Goal: Information Seeking & Learning: Learn about a topic

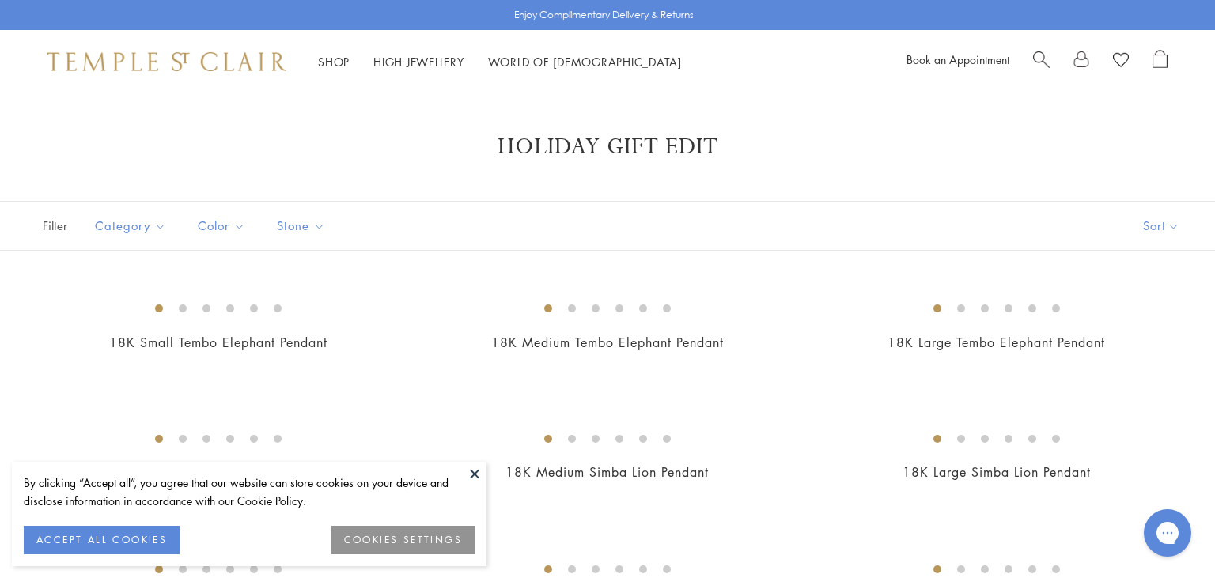
click at [469, 477] on button at bounding box center [475, 474] width 24 height 24
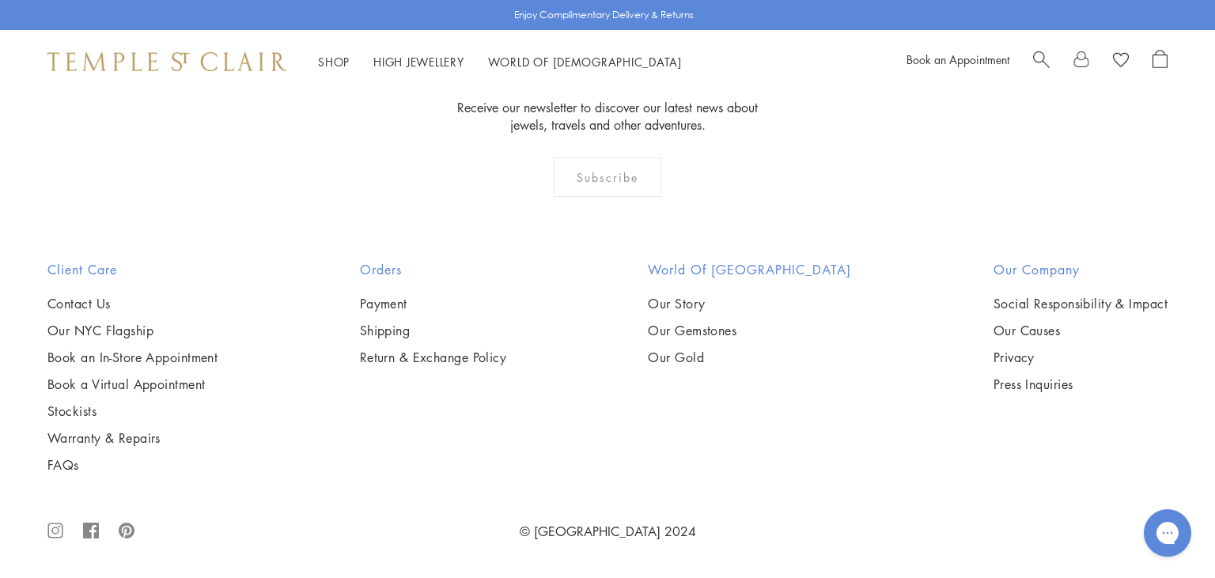
scroll to position [9602, 0]
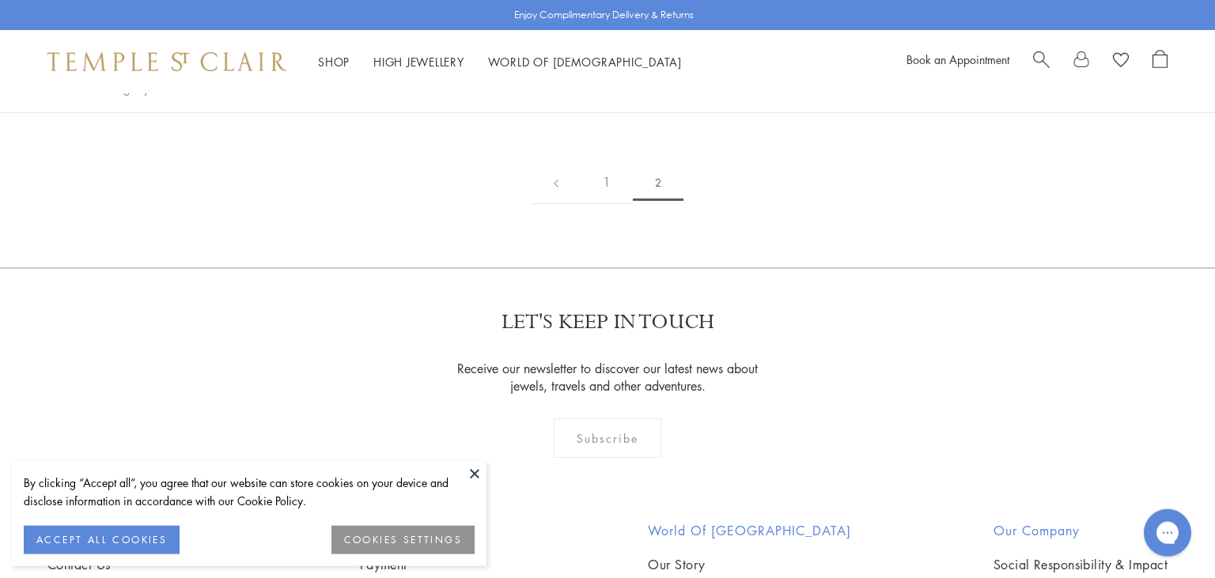
scroll to position [320, 0]
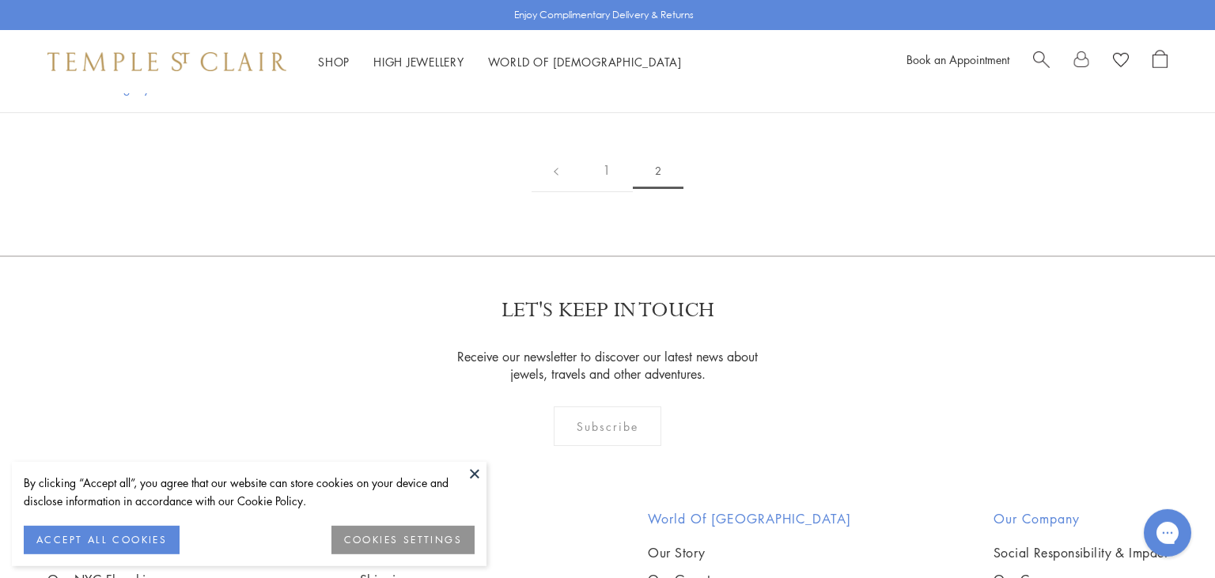
click at [476, 471] on button at bounding box center [475, 474] width 24 height 24
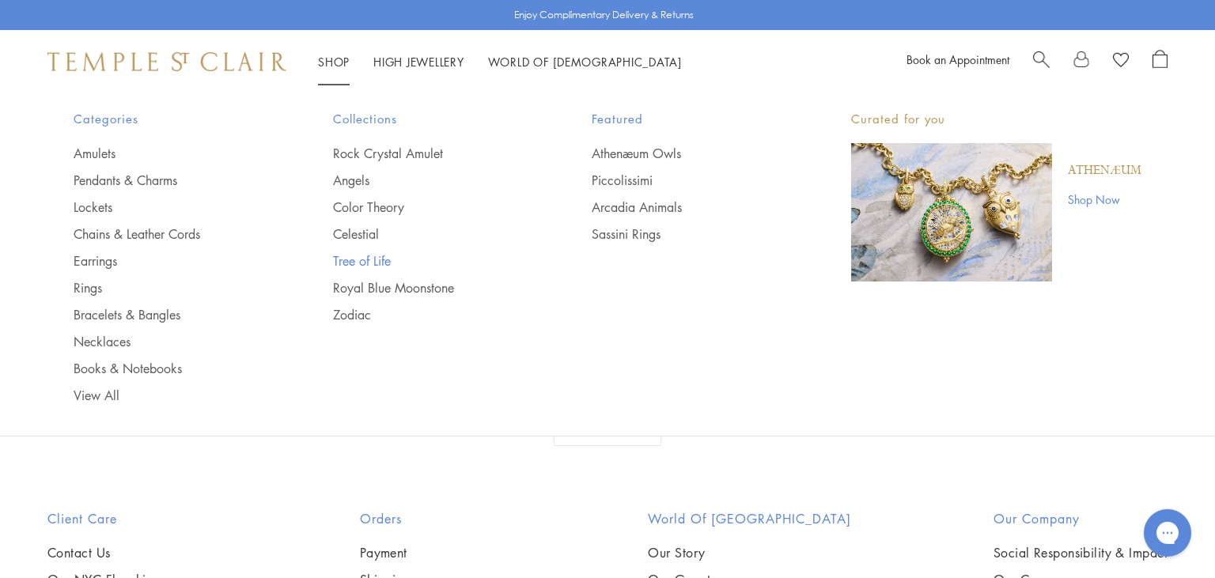
click at [349, 266] on link "Tree of Life" at bounding box center [431, 260] width 196 height 17
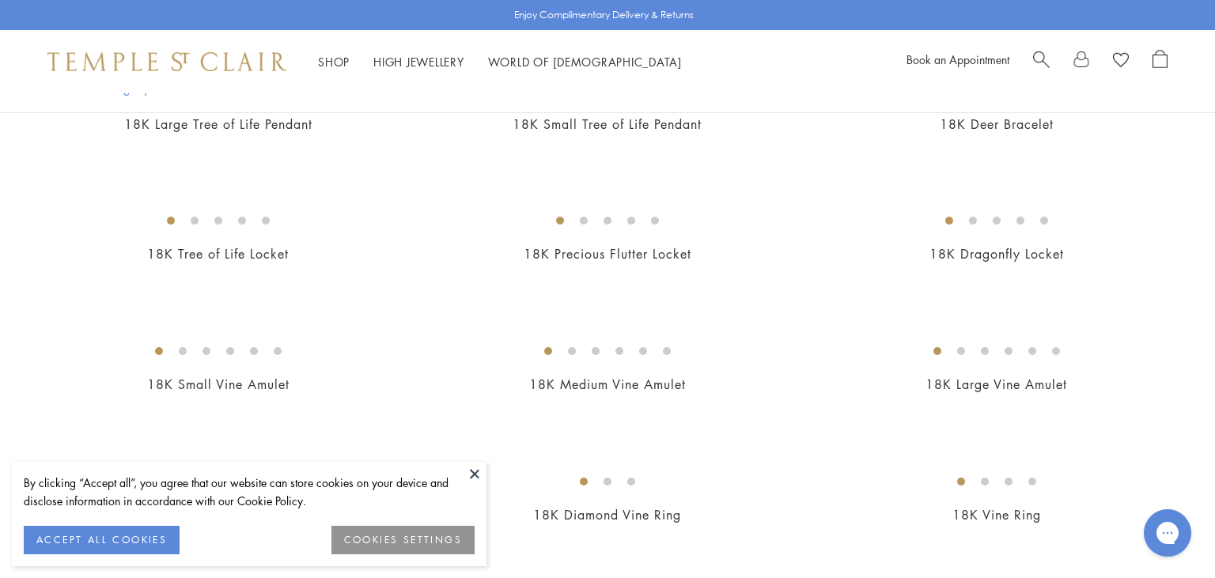
click at [472, 473] on button at bounding box center [475, 474] width 24 height 24
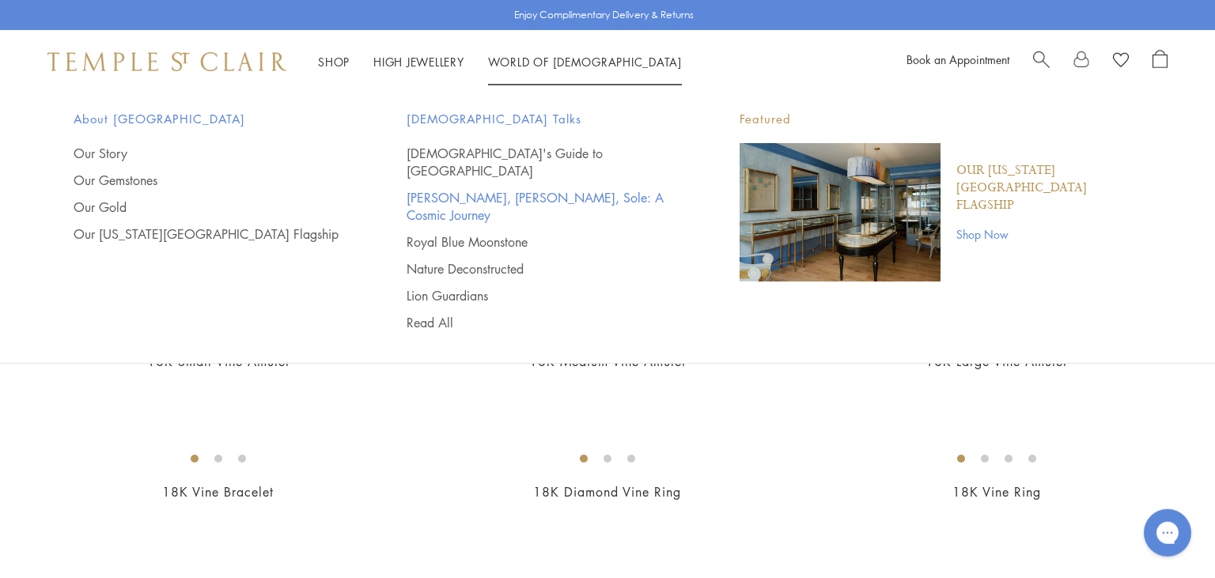
scroll to position [378, 0]
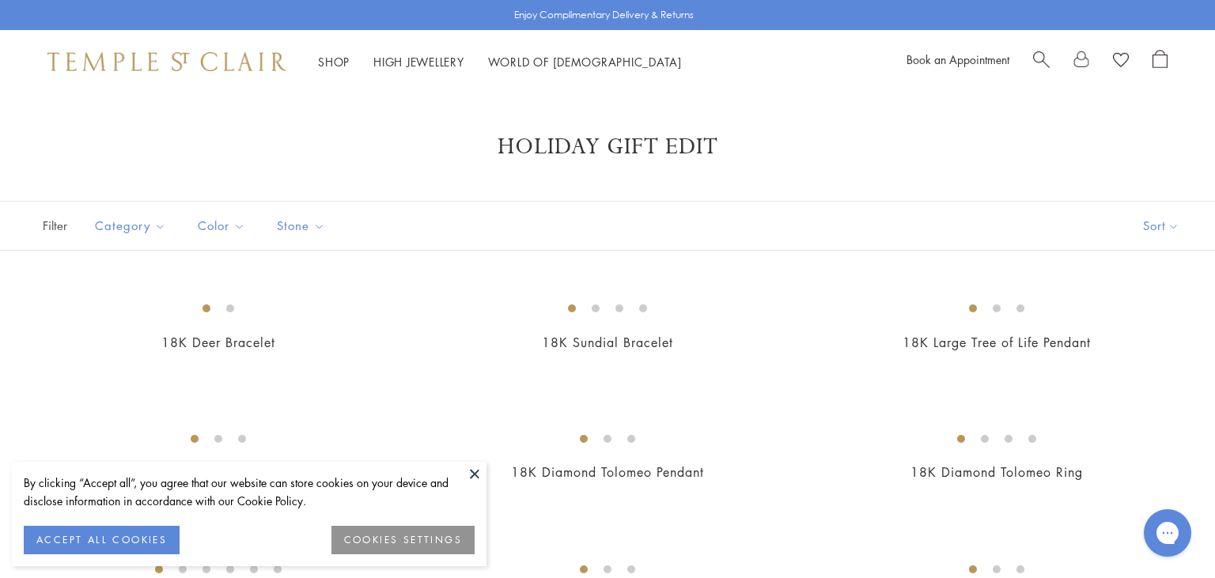
click at [470, 472] on button at bounding box center [475, 474] width 24 height 24
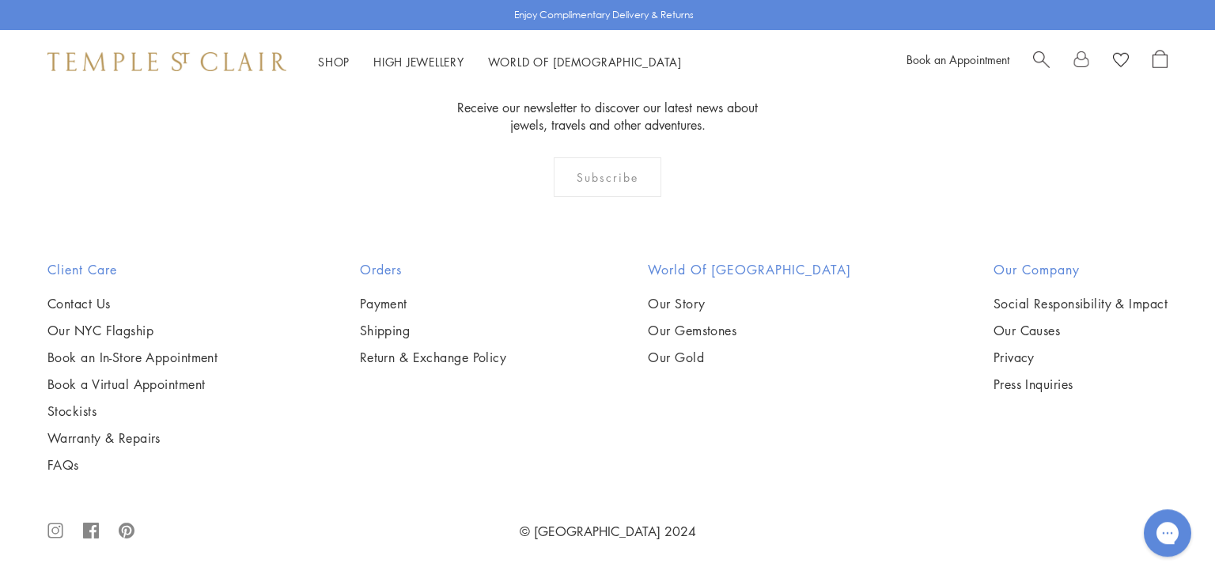
scroll to position [9768, 0]
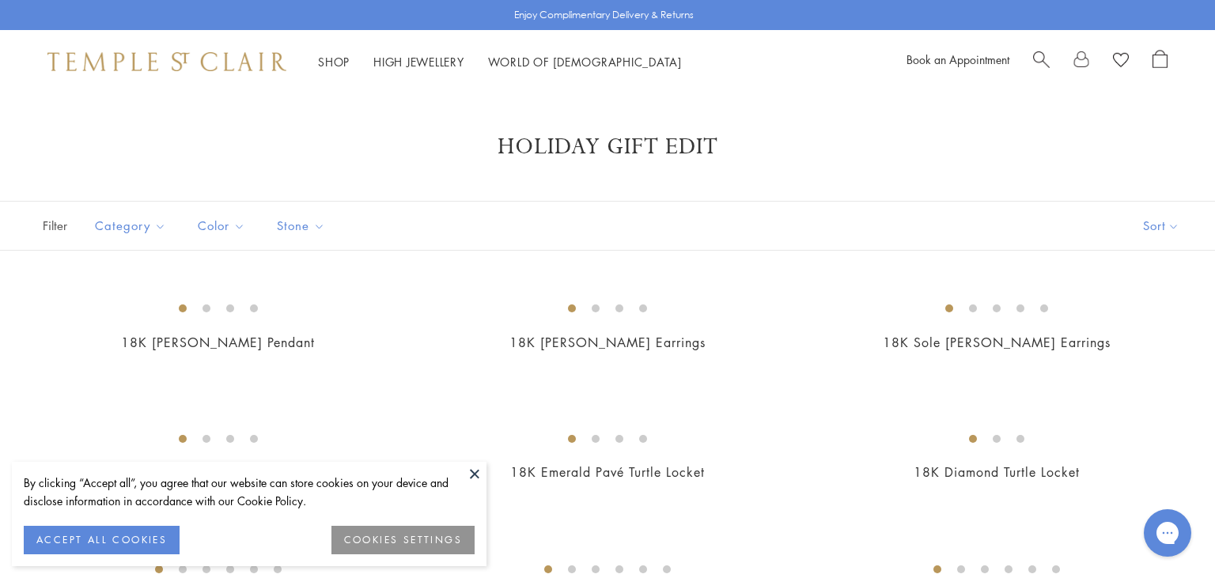
click at [478, 472] on button at bounding box center [475, 474] width 24 height 24
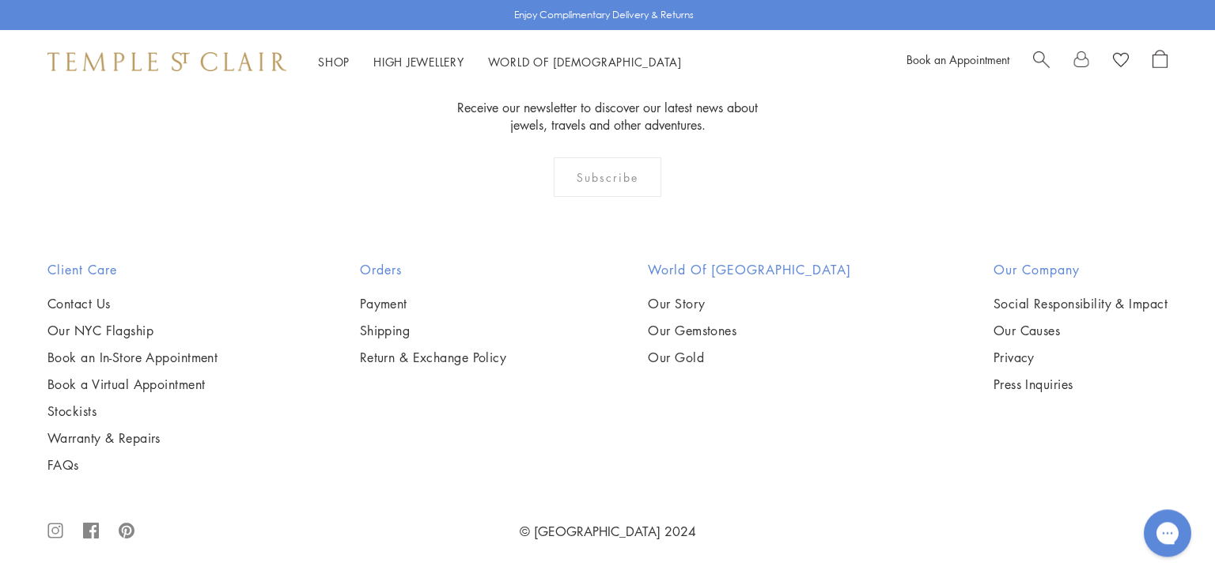
scroll to position [4774, 0]
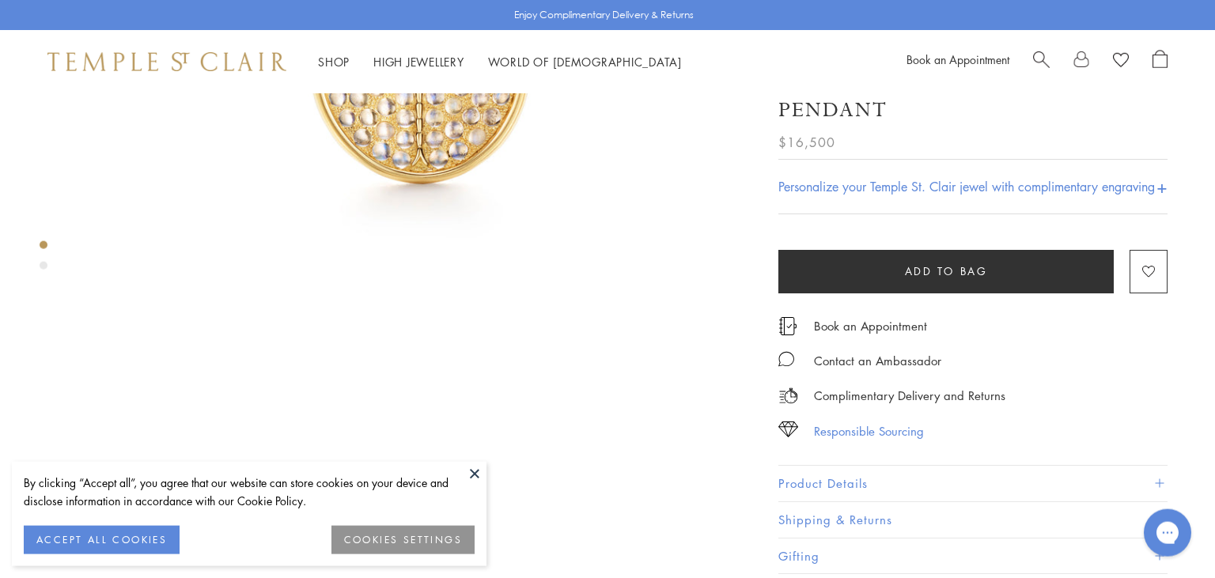
scroll to position [434, 0]
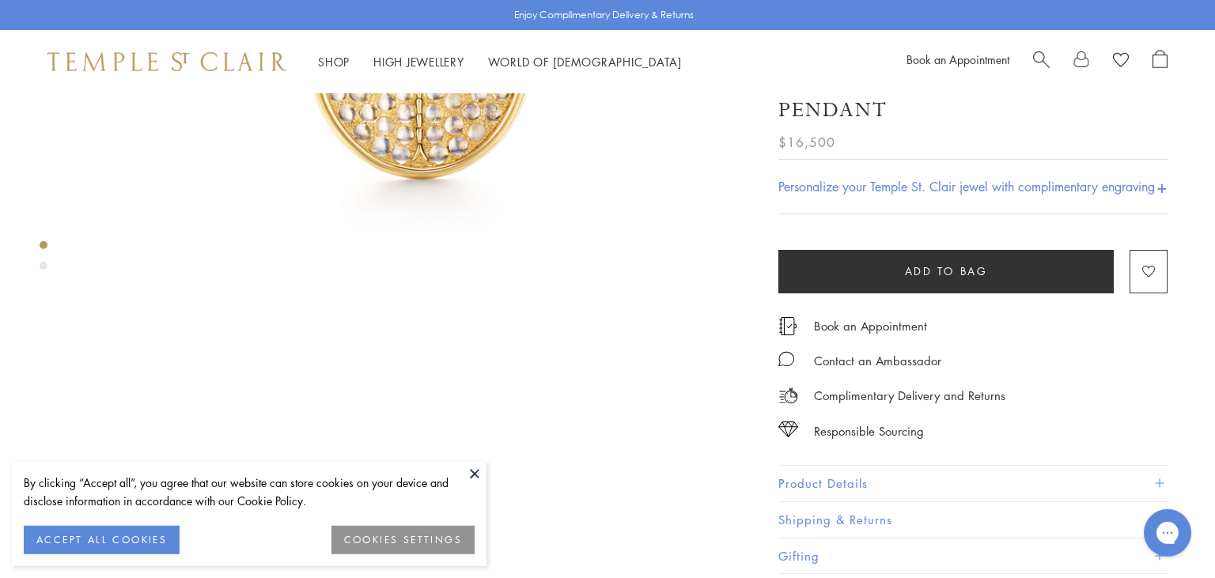
click at [819, 481] on button "Product Details" at bounding box center [972, 484] width 389 height 36
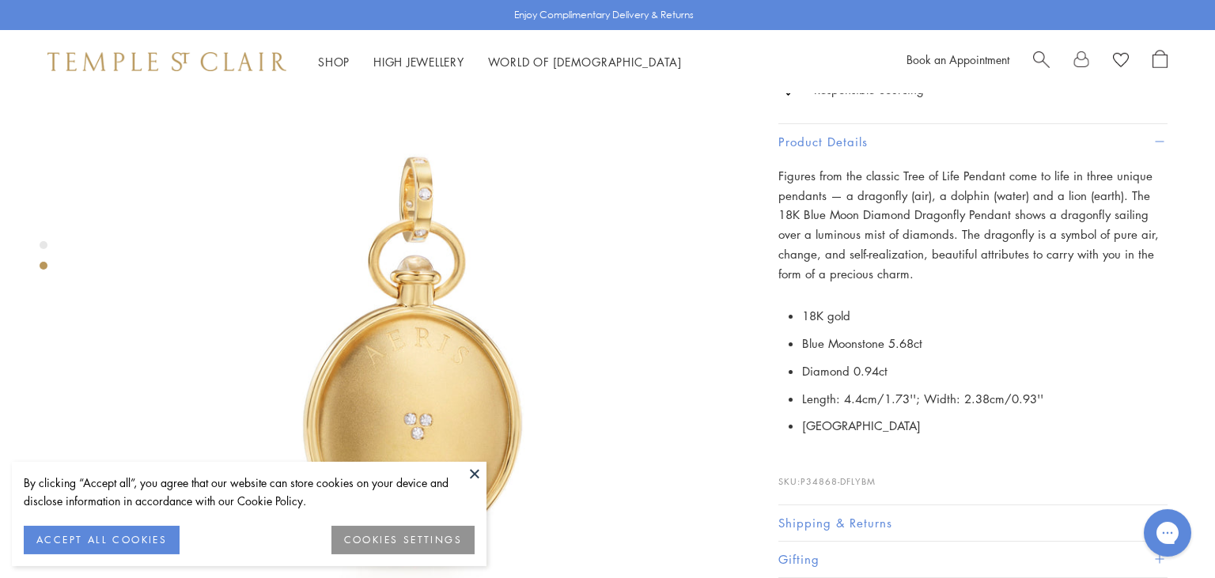
scroll to position [776, 0]
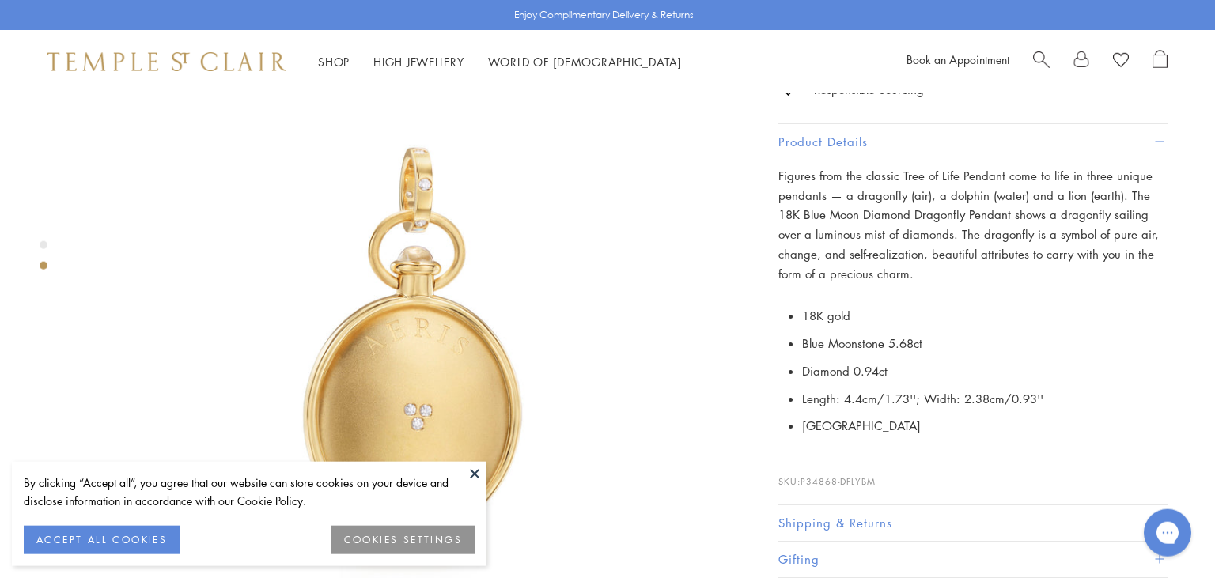
click at [473, 476] on button at bounding box center [475, 474] width 24 height 24
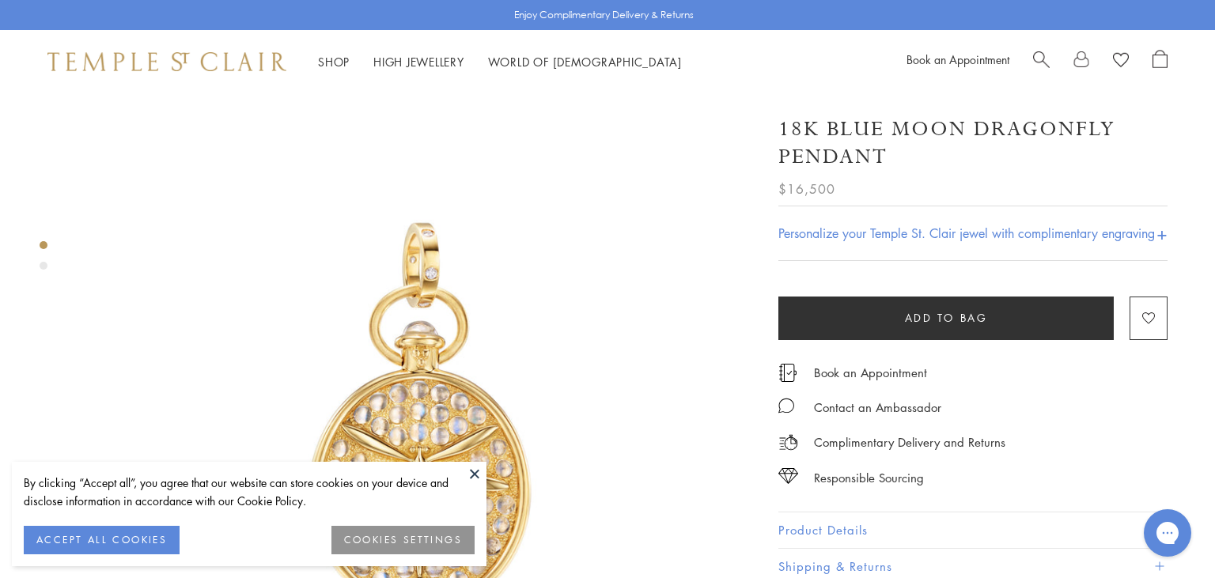
click at [471, 478] on button at bounding box center [475, 474] width 24 height 24
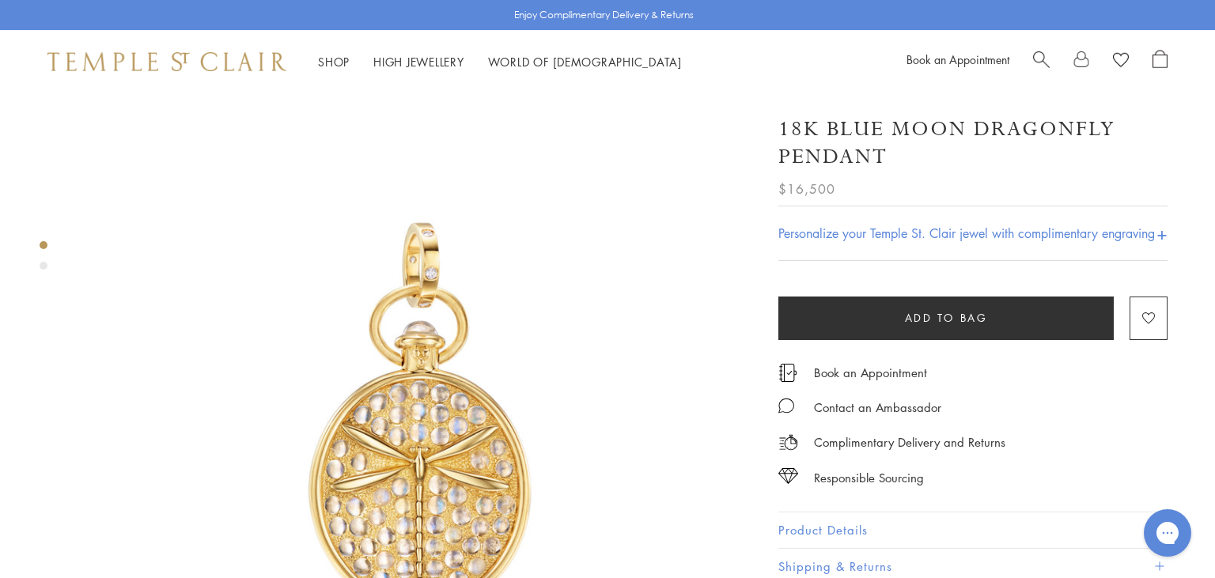
click at [1015, 228] on h4 "Personalize your Temple St. Clair jewel with complimentary engraving" at bounding box center [966, 233] width 376 height 19
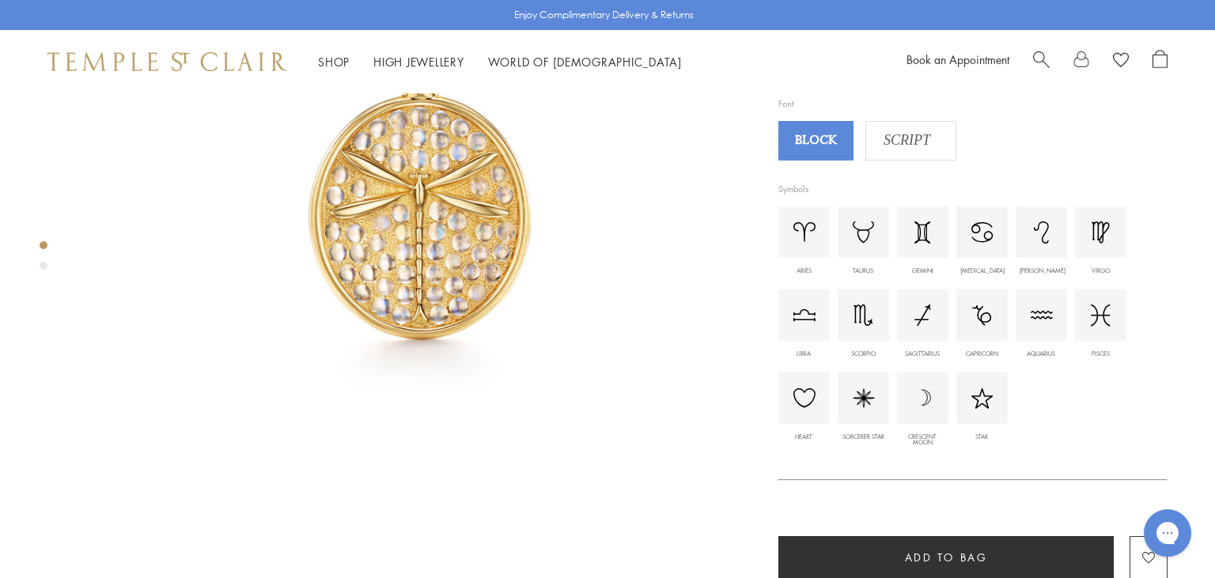
scroll to position [269, 0]
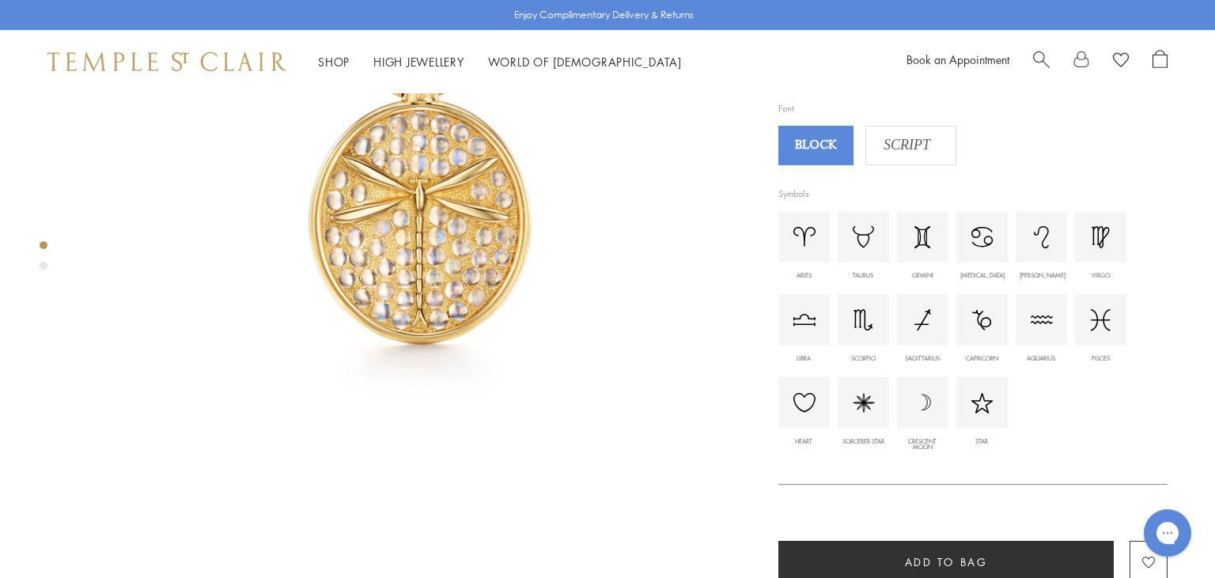
click at [978, 403] on img at bounding box center [982, 403] width 22 height 21
type input "*"
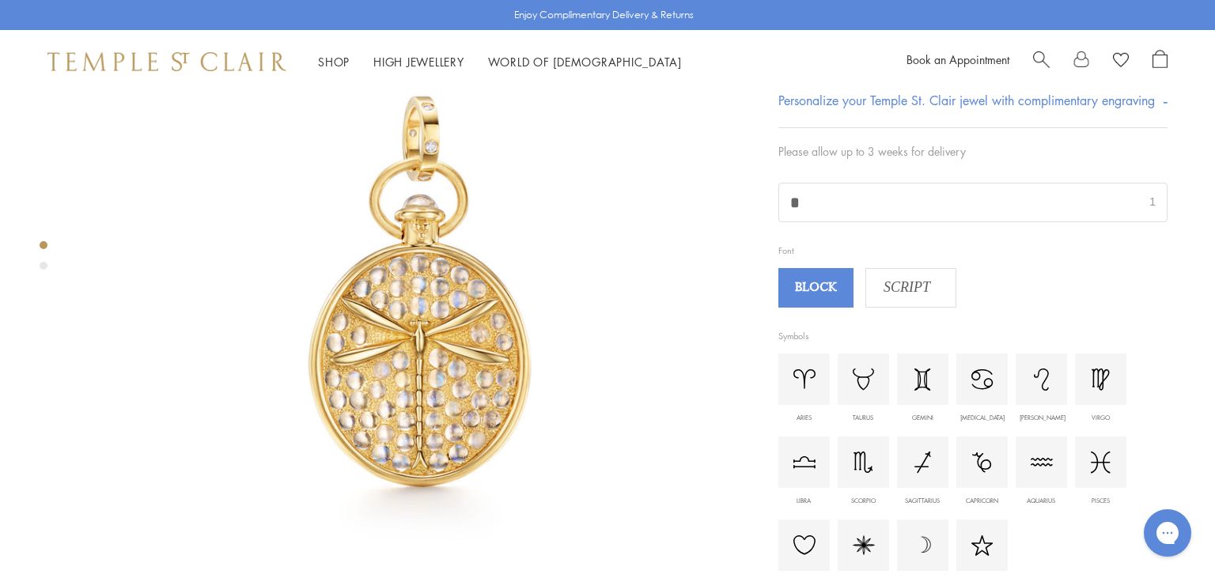
scroll to position [102, 0]
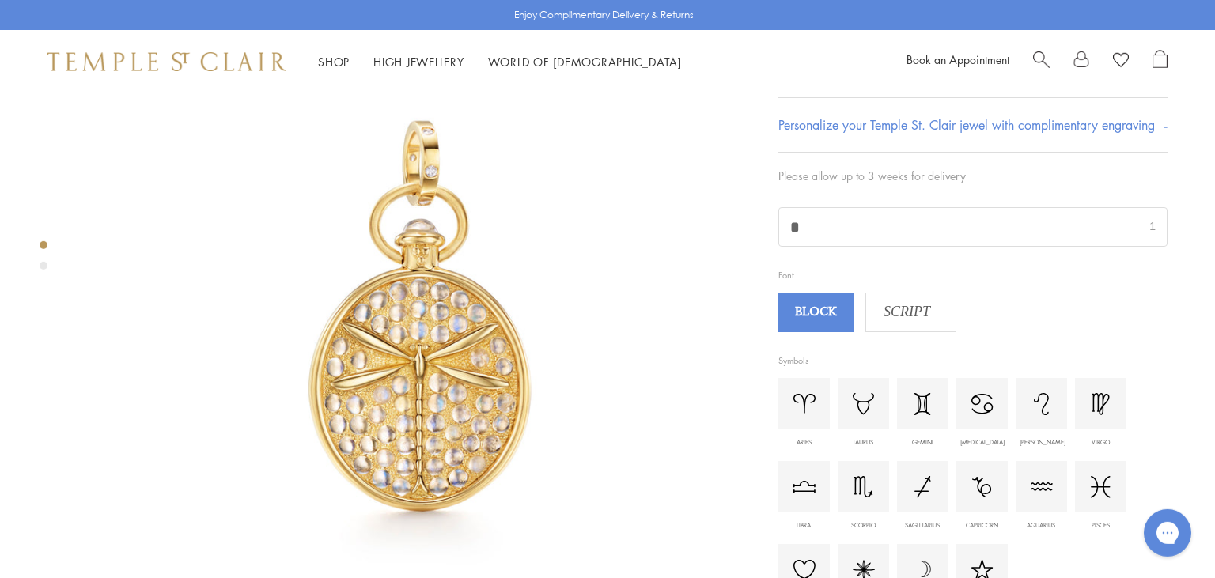
click at [979, 236] on input "*" at bounding box center [973, 227] width 388 height 38
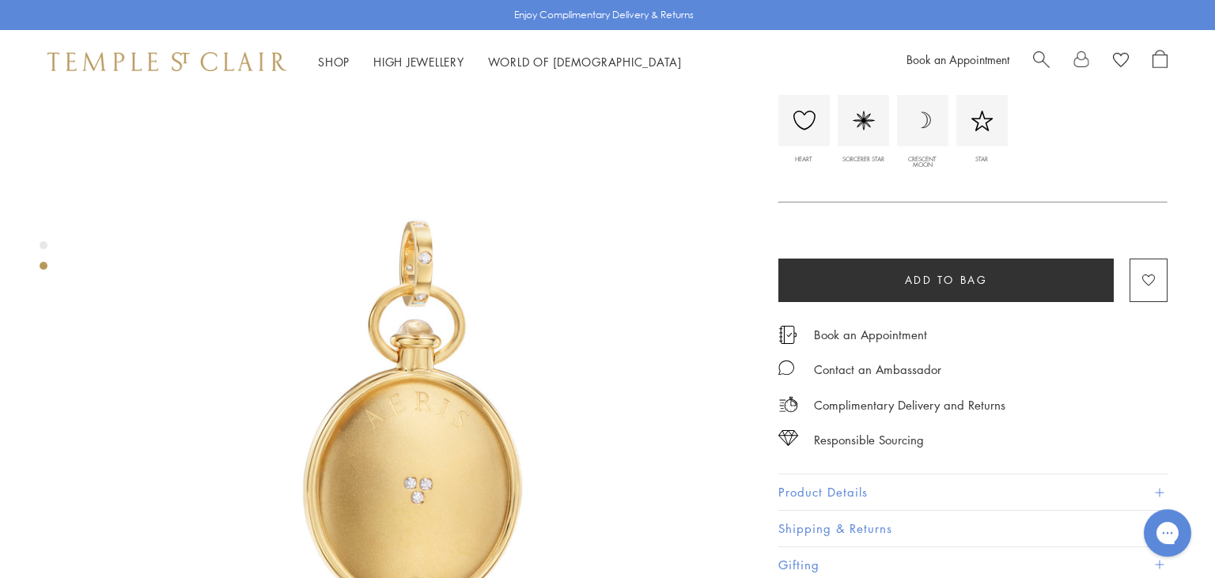
scroll to position [736, 0]
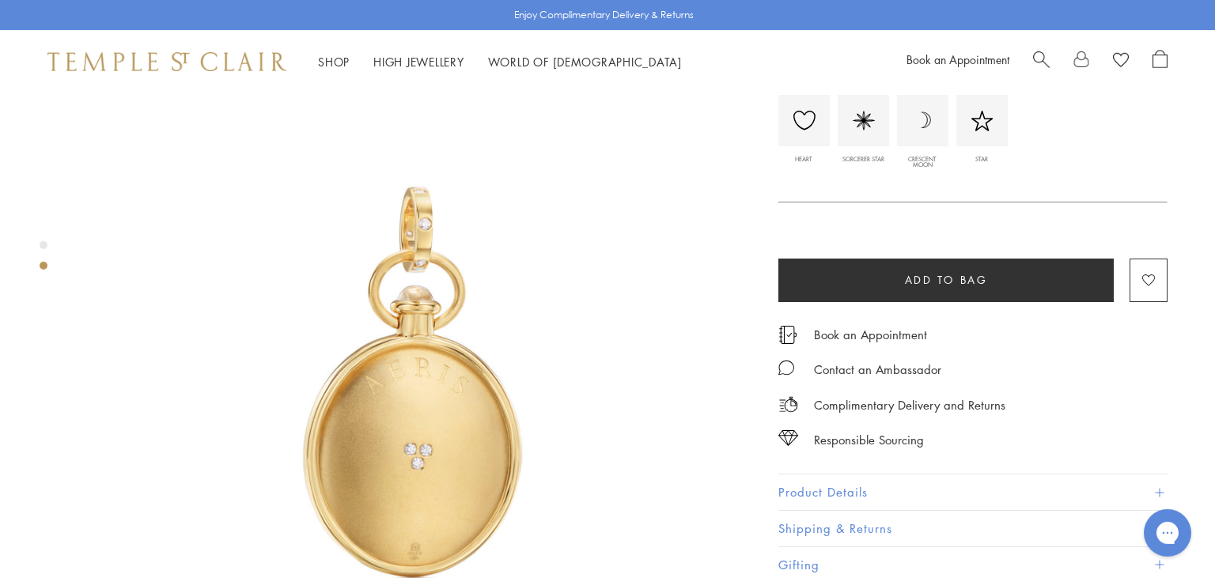
click at [928, 486] on button "Product Details" at bounding box center [972, 493] width 389 height 36
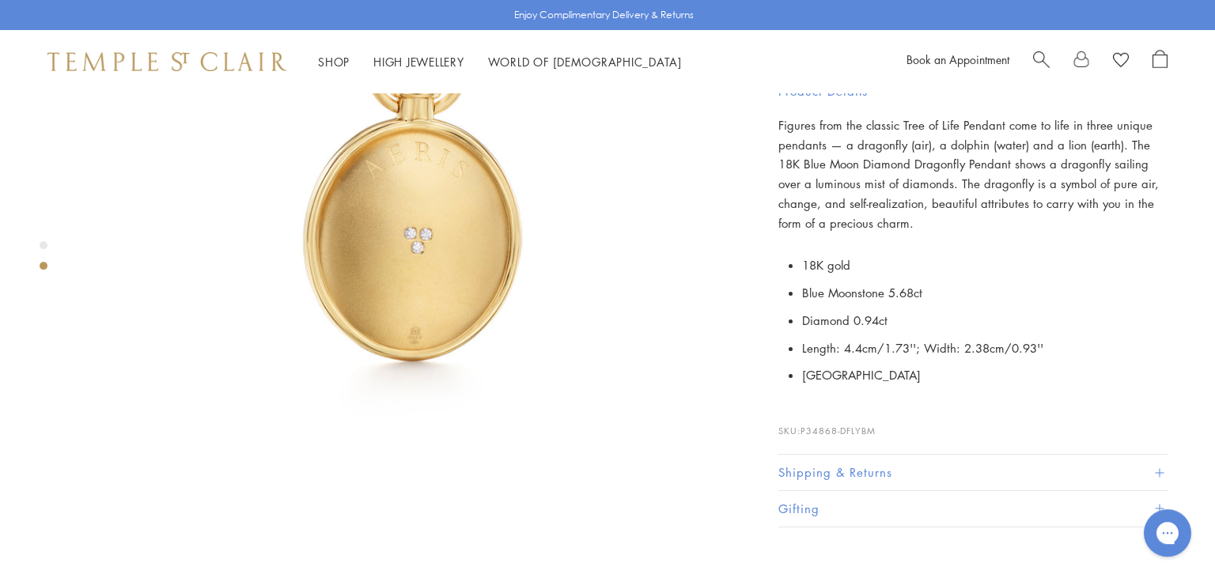
scroll to position [917, 0]
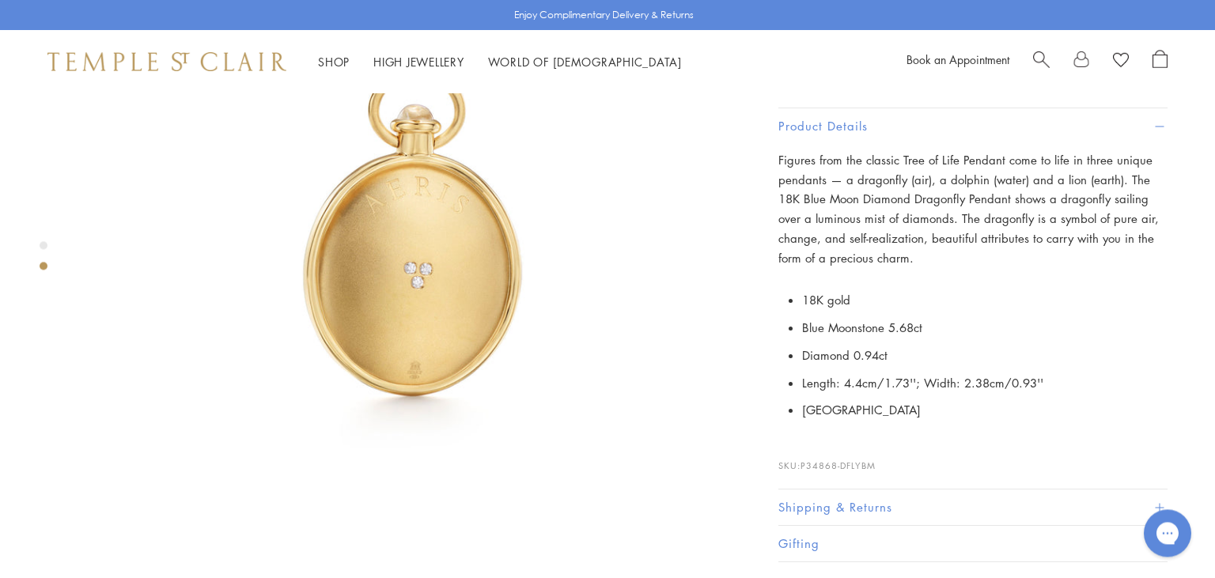
drag, startPoint x: 886, startPoint y: 471, endPoint x: 802, endPoint y: 464, distance: 84.1
click at [802, 464] on div "Figures from the classic Tree of Life Pendant come to life in three unique pend…" at bounding box center [972, 316] width 389 height 345
copy p "P34868-DFLYBM"
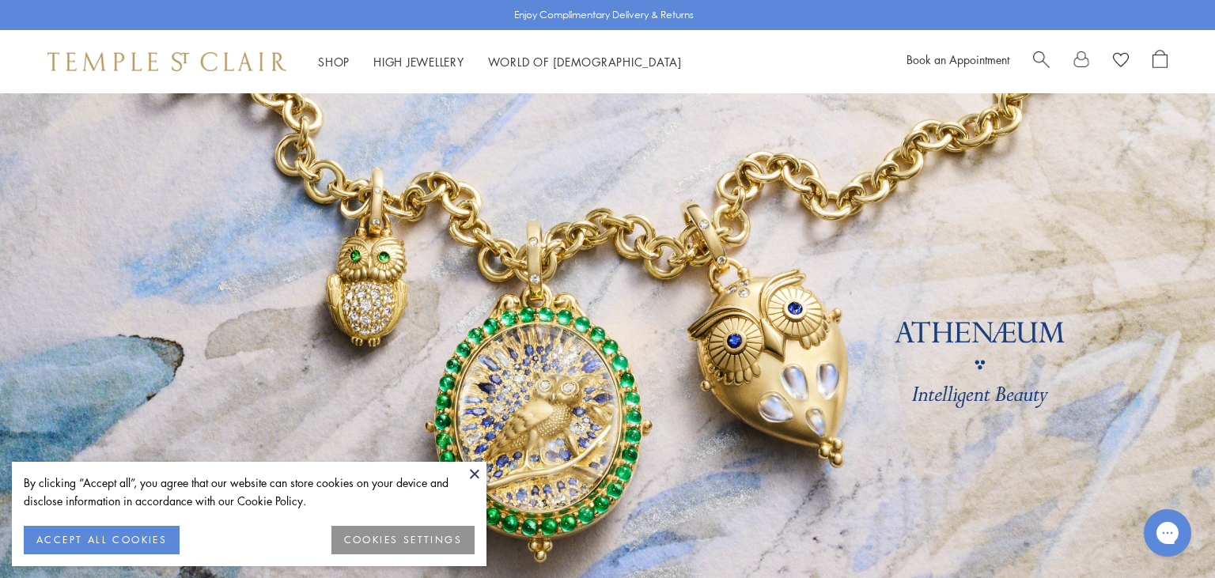
click at [475, 468] on button at bounding box center [475, 474] width 24 height 24
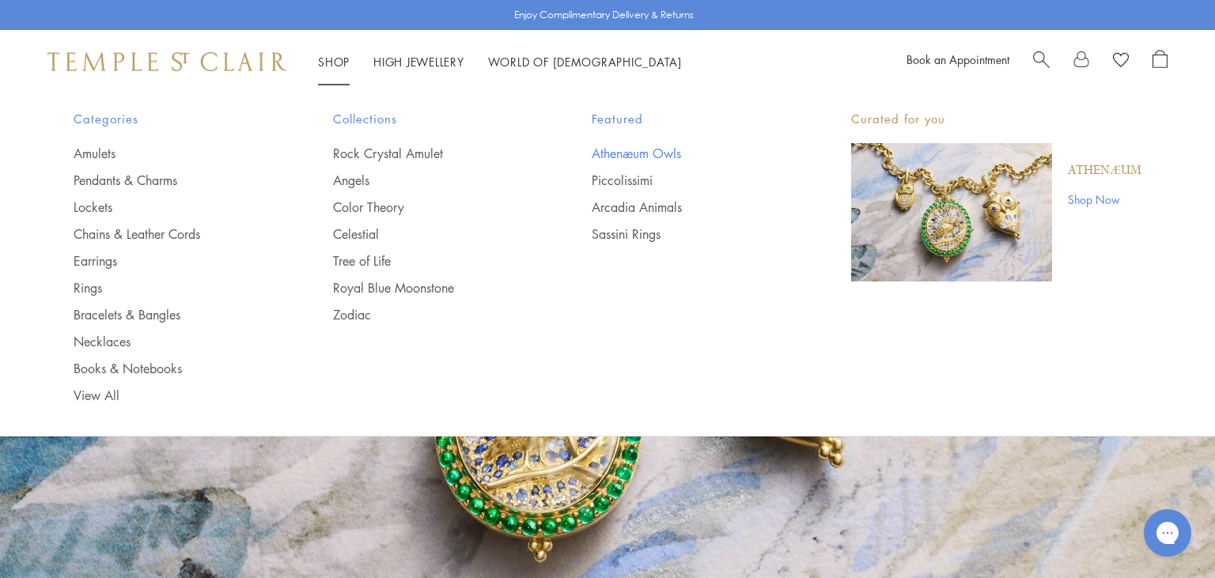
click at [618, 157] on link "Athenæum Owls" at bounding box center [690, 153] width 196 height 17
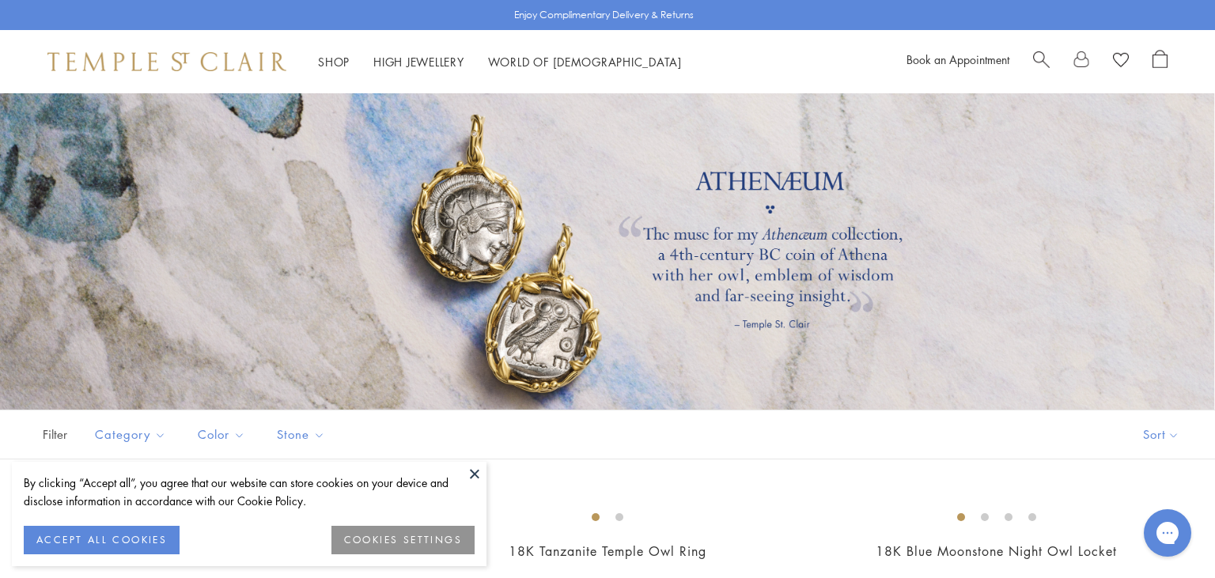
click at [476, 477] on button at bounding box center [475, 474] width 24 height 24
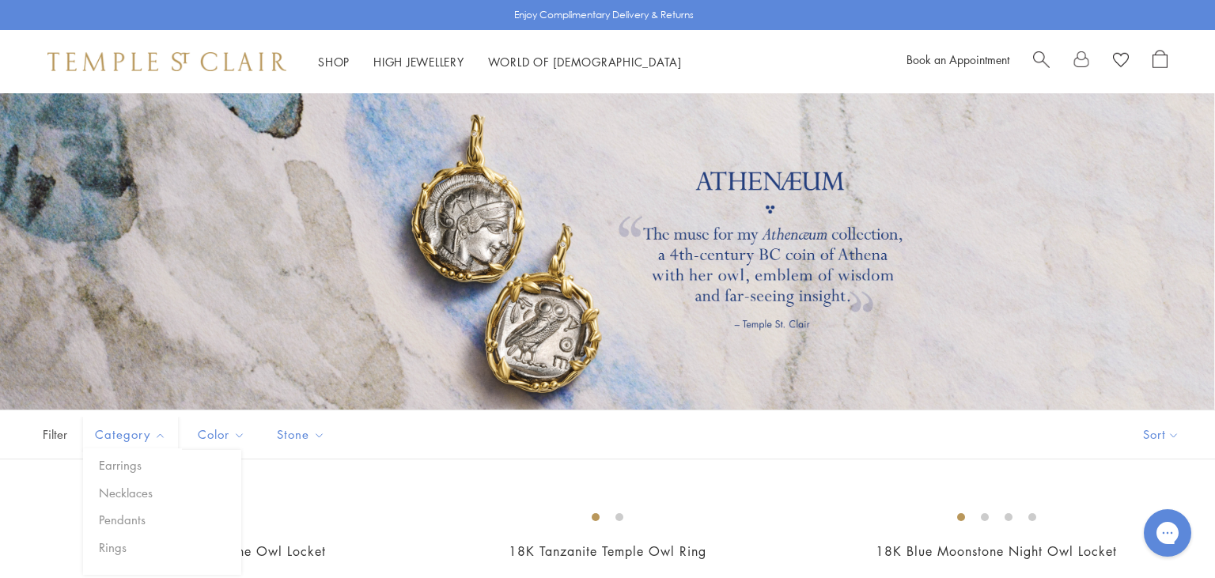
click at [135, 433] on span "Category" at bounding box center [132, 435] width 91 height 20
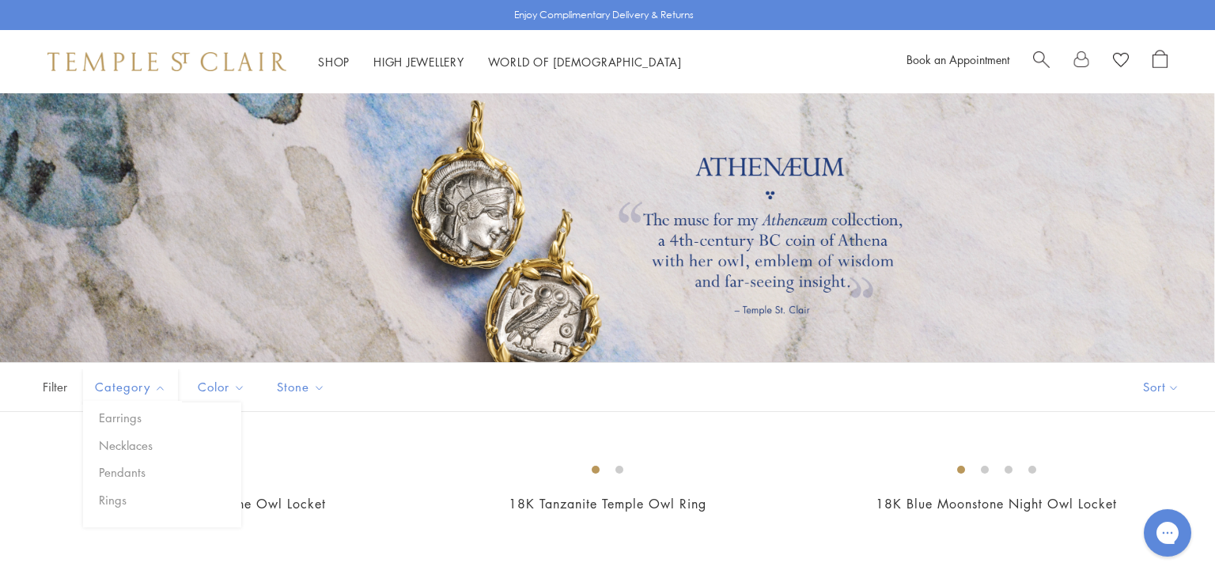
scroll to position [38, 0]
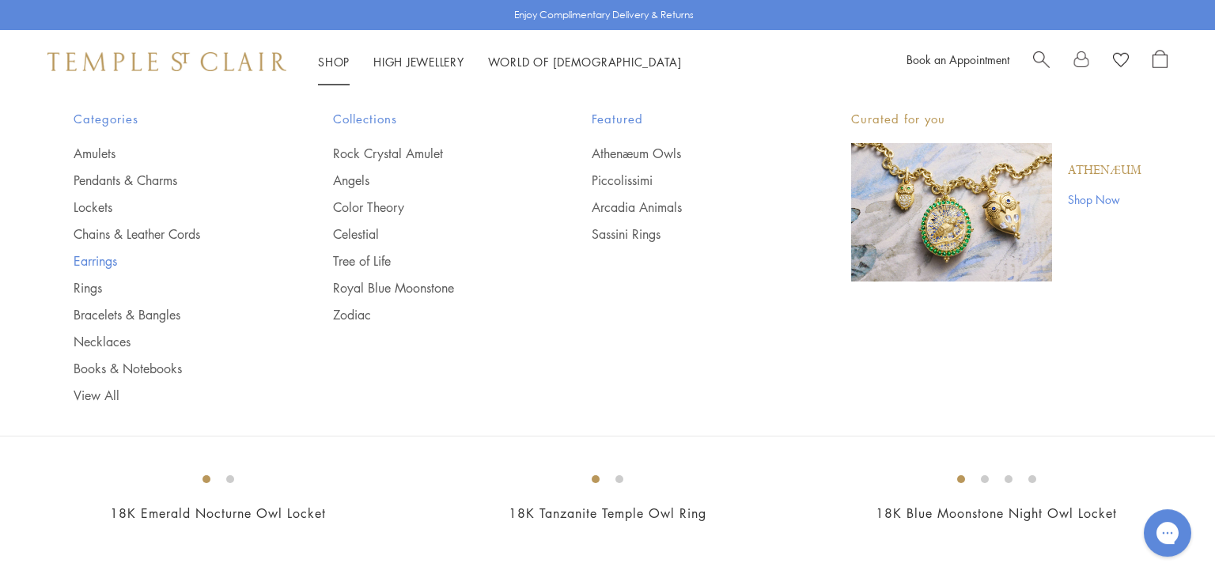
click at [100, 263] on link "Earrings" at bounding box center [172, 260] width 196 height 17
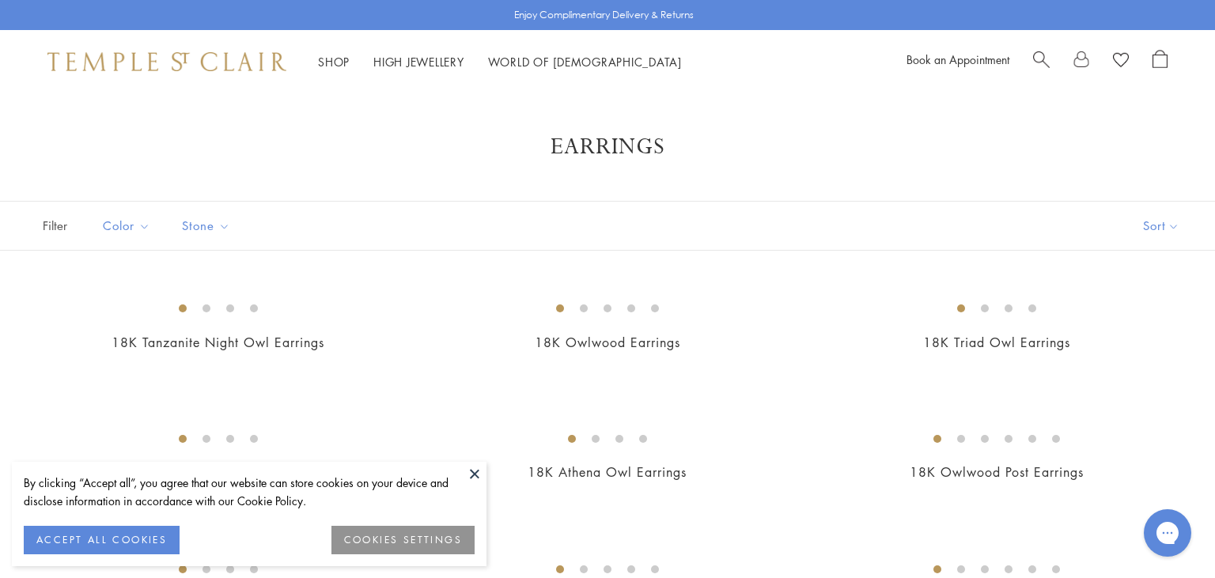
click at [473, 476] on button at bounding box center [475, 474] width 24 height 24
